Goal: Task Accomplishment & Management: Manage account settings

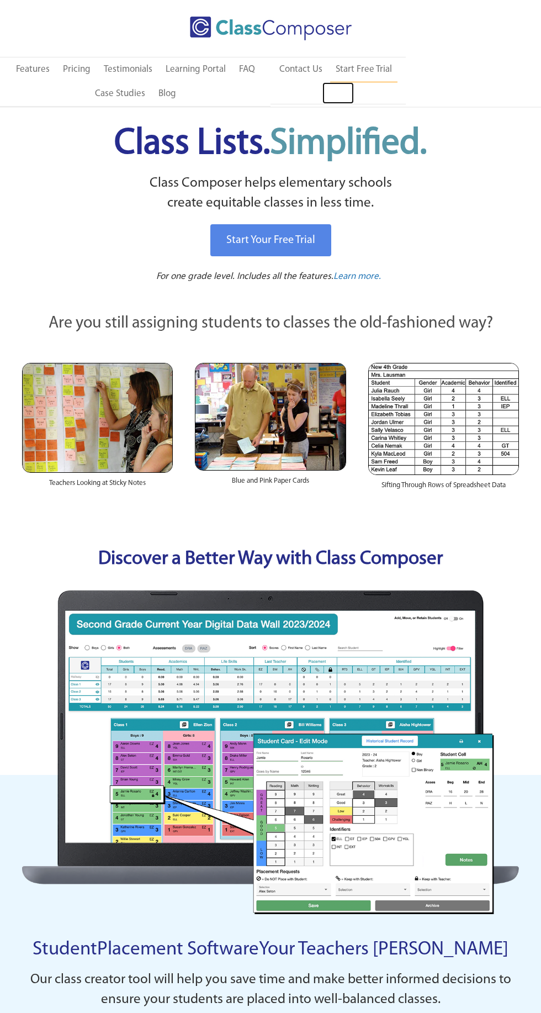
click at [341, 102] on link "Log In" at bounding box center [338, 93] width 31 height 22
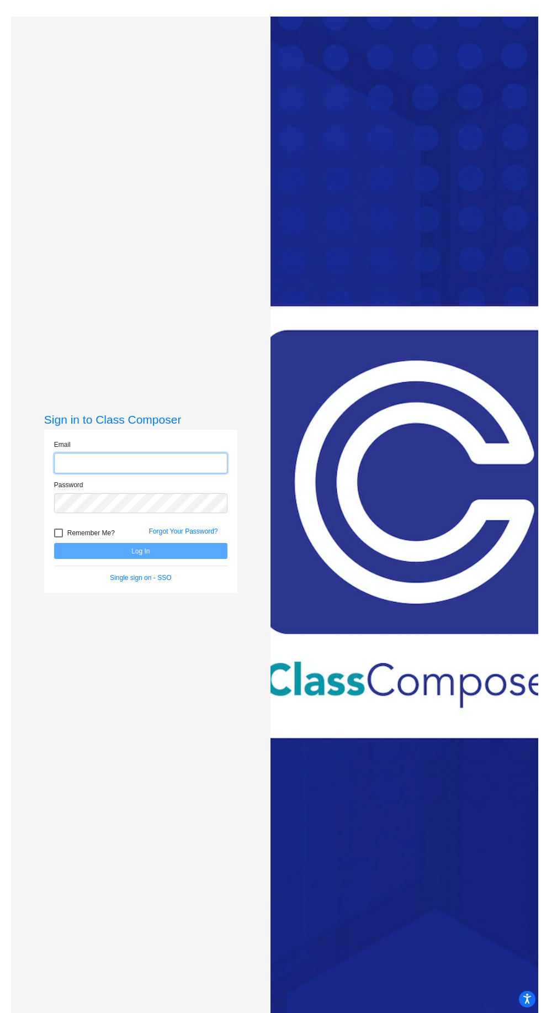
click at [181, 473] on input "email" at bounding box center [140, 463] width 173 height 20
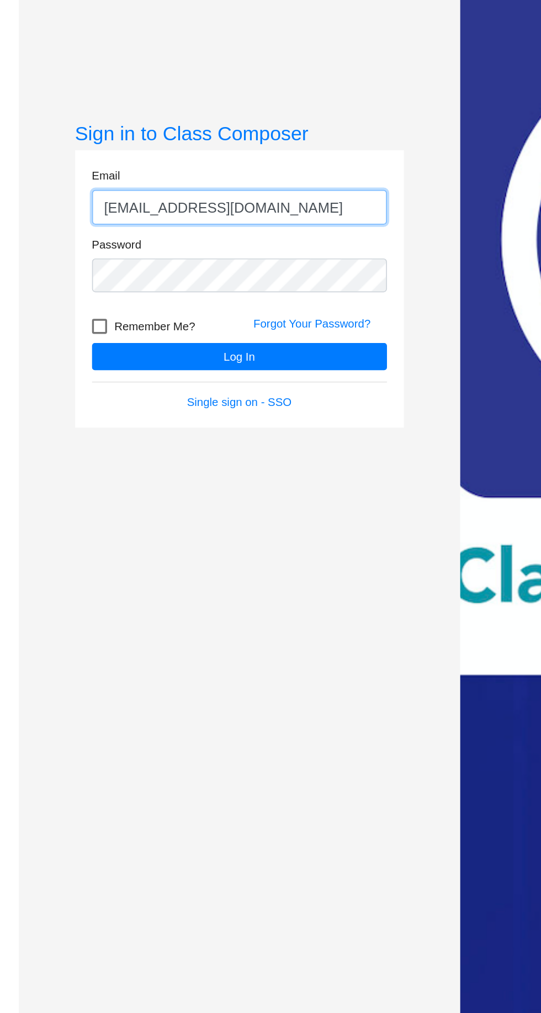
click at [167, 473] on input "[EMAIL_ADDRESS][DOMAIN_NAME]" at bounding box center [140, 463] width 173 height 20
type input "[PERSON_NAME][EMAIL_ADDRESS][PERSON_NAME][DOMAIN_NAME]"
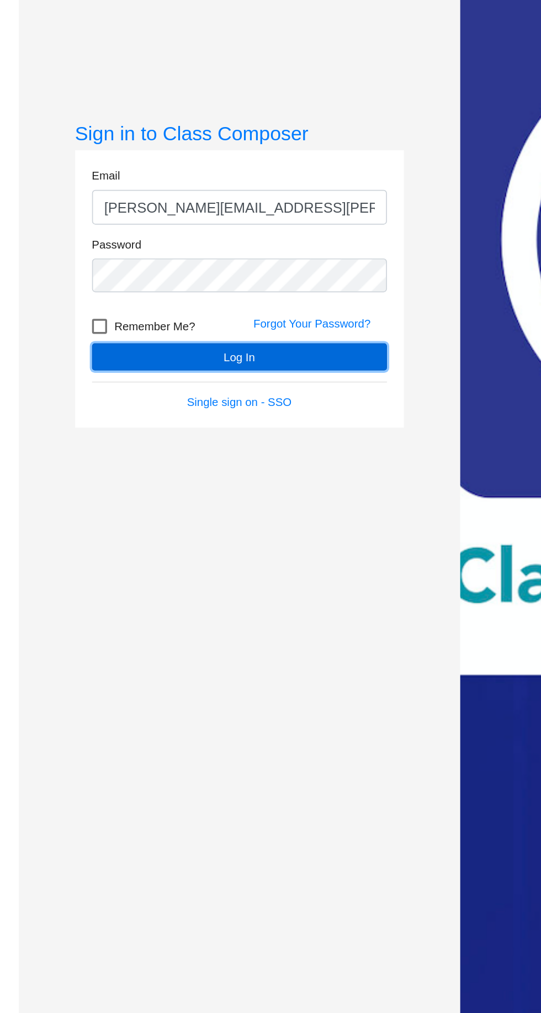
click at [196, 559] on button "Log In" at bounding box center [140, 551] width 173 height 16
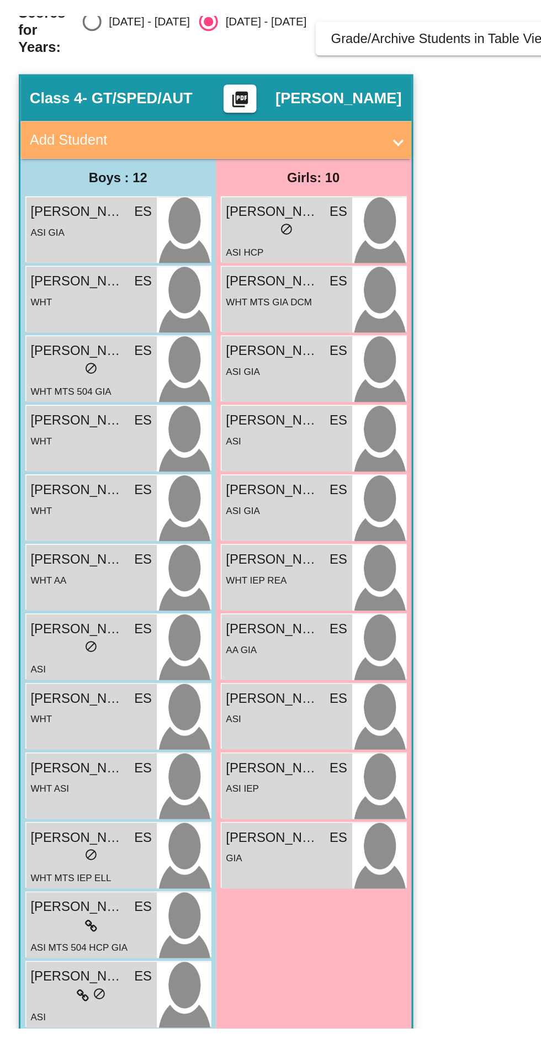
scroll to position [14, 0]
